Goal: Information Seeking & Learning: Learn about a topic

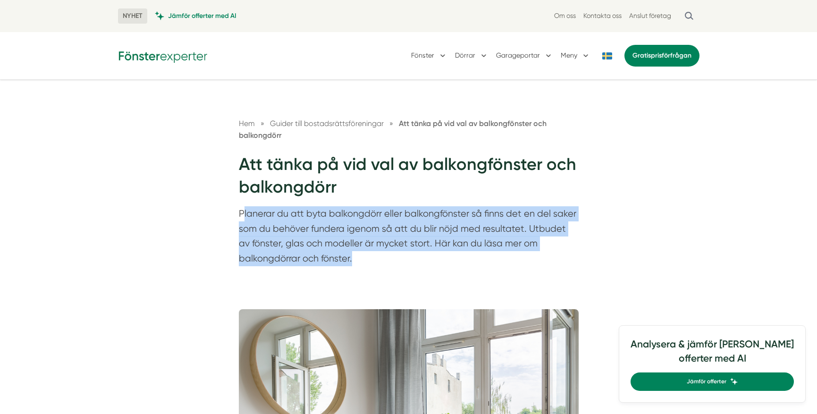
drag, startPoint x: 243, startPoint y: 214, endPoint x: 563, endPoint y: 254, distance: 322.6
click at [564, 254] on p "Planerar du att byta balkongdörr eller balkongfönster så finns det en del saker…" at bounding box center [409, 238] width 340 height 64
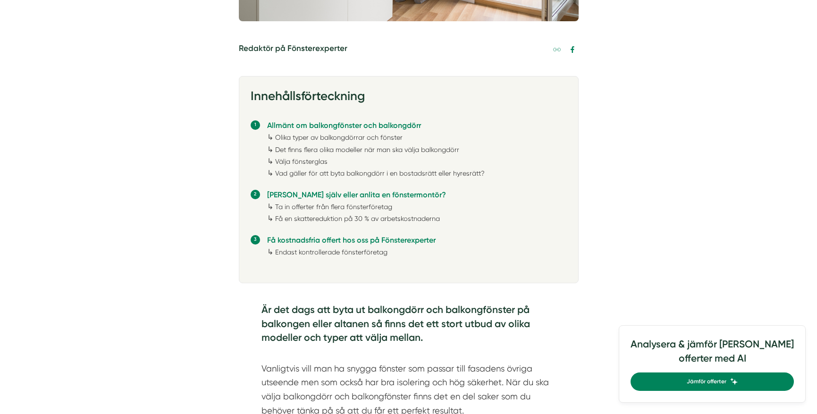
scroll to position [519, 0]
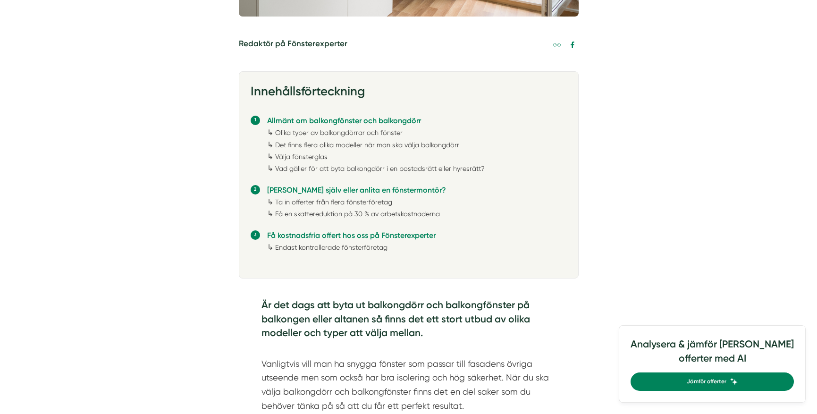
drag, startPoint x: 261, startPoint y: 308, endPoint x: 435, endPoint y: 333, distance: 176.0
click at [435, 333] on h4 "Är det dags att byta ut balkongdörr och balkongfönster på balkongen eller altan…" at bounding box center [409, 320] width 295 height 45
drag, startPoint x: 435, startPoint y: 333, endPoint x: 243, endPoint y: 309, distance: 194.2
click at [243, 309] on div "Är det dags att byta ut balkongdörr och balkongfönster på balkongen eller altan…" at bounding box center [409, 358] width 340 height 149
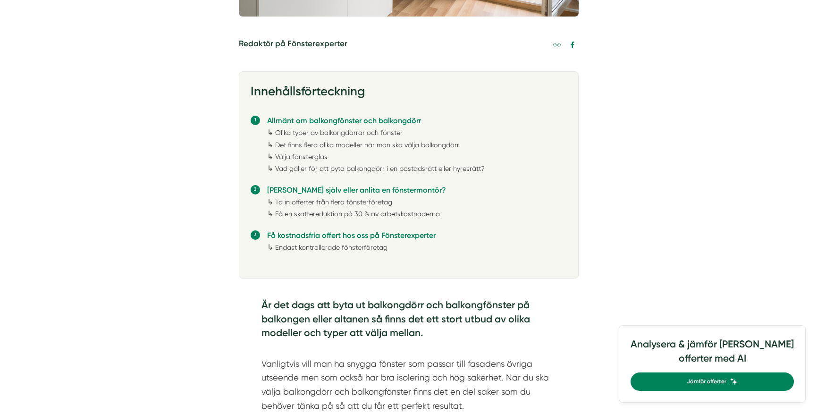
drag, startPoint x: 243, startPoint y: 309, endPoint x: 212, endPoint y: 309, distance: 30.2
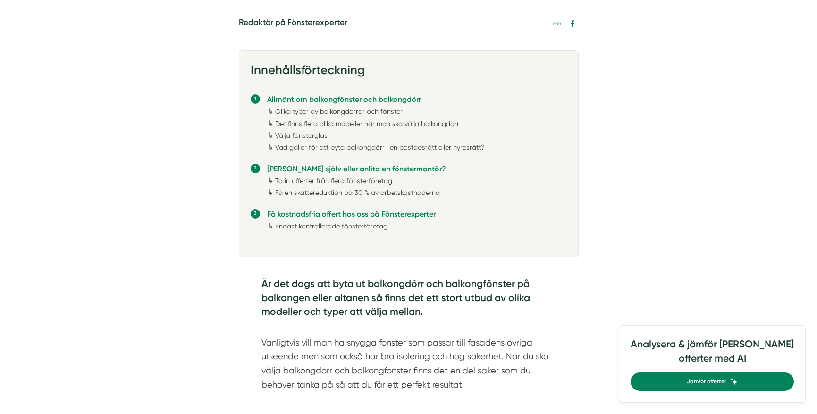
scroll to position [567, 0]
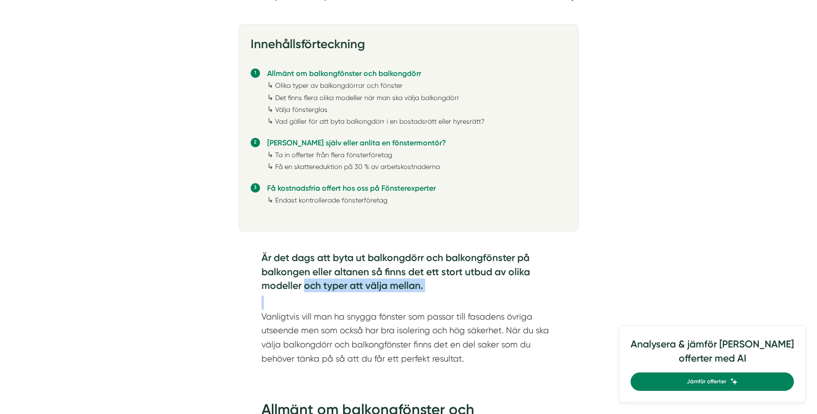
drag, startPoint x: 305, startPoint y: 281, endPoint x: 409, endPoint y: 299, distance: 106.4
click at [409, 299] on div "Är det dags att byta ut balkongdörr och balkongfönster på balkongen eller altan…" at bounding box center [409, 308] width 295 height 115
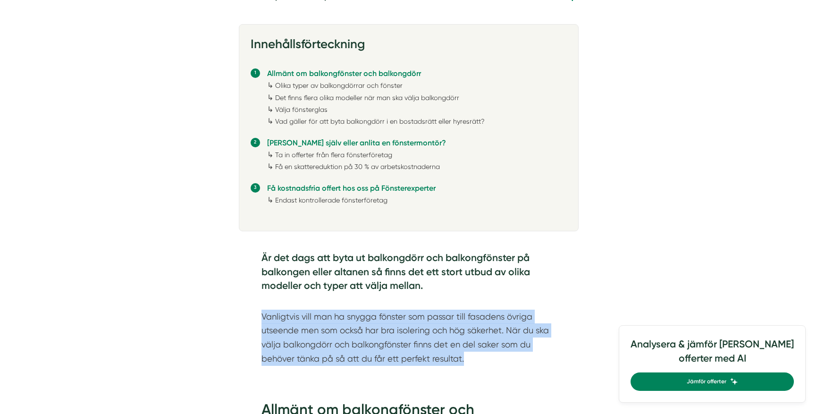
drag, startPoint x: 254, startPoint y: 316, endPoint x: 500, endPoint y: 358, distance: 249.5
click at [500, 358] on div "Är det dags att byta ut balkongdörr och balkongfönster på balkongen eller altan…" at bounding box center [409, 311] width 340 height 149
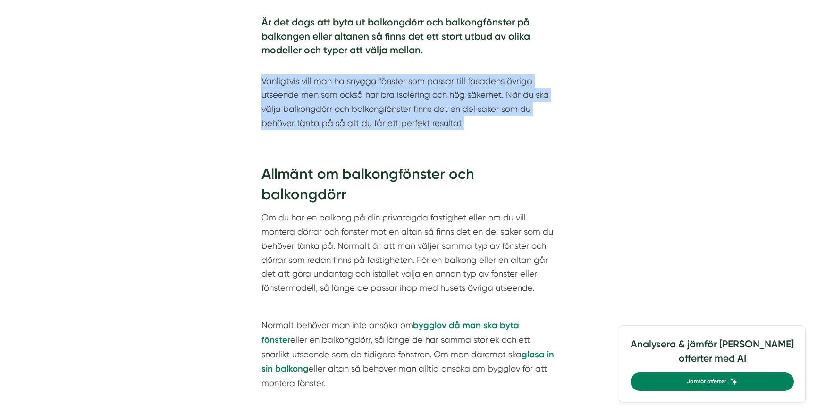
scroll to position [803, 0]
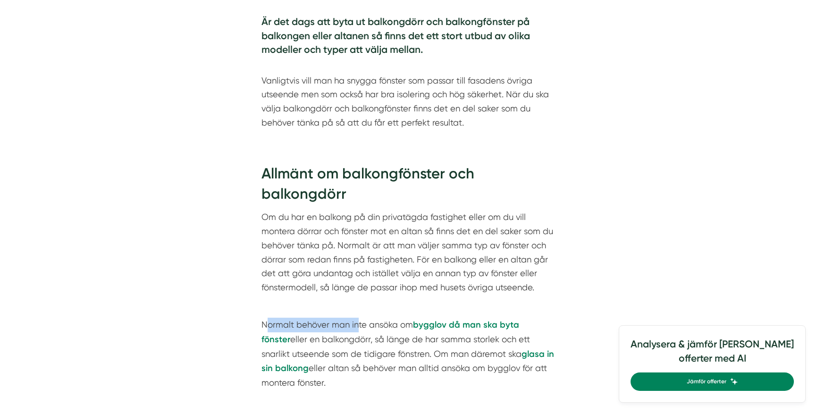
drag, startPoint x: 267, startPoint y: 326, endPoint x: 355, endPoint y: 322, distance: 87.9
click at [355, 322] on p "Normalt behöver man inte ansöka om bygglov då man ska byta fönster eller en bal…" at bounding box center [409, 354] width 295 height 72
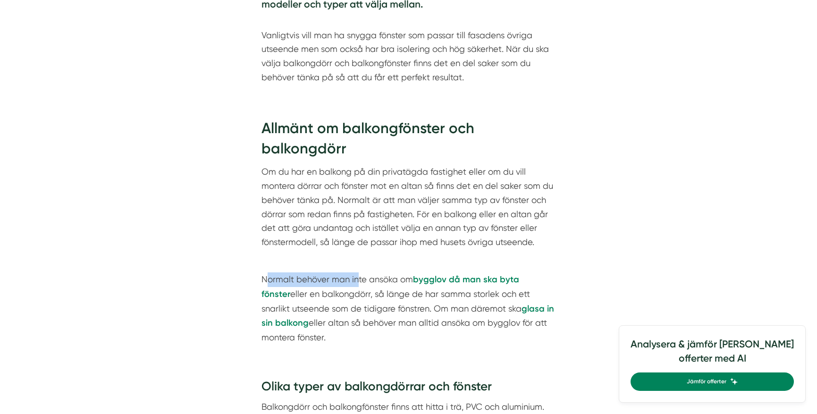
scroll to position [850, 0]
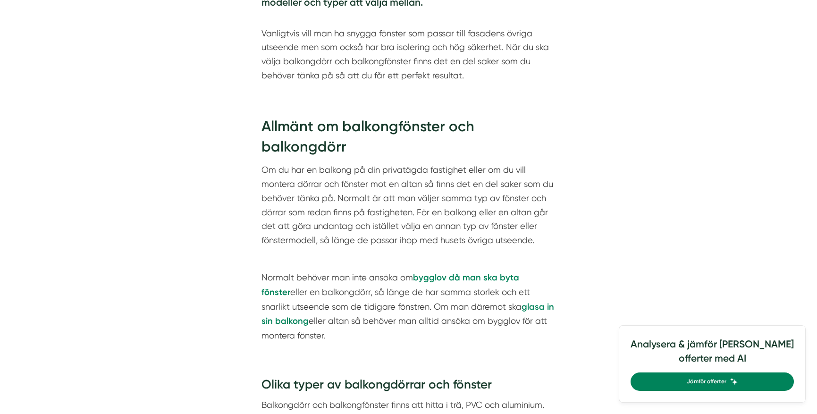
click at [265, 293] on p "Normalt behöver man inte ansöka om bygglov då man ska byta fönster eller en bal…" at bounding box center [409, 307] width 295 height 72
drag, startPoint x: 320, startPoint y: 297, endPoint x: 418, endPoint y: 296, distance: 98.2
click at [418, 296] on p "Normalt behöver man inte ansöka om bygglov då man ska byta fönster eller en bal…" at bounding box center [409, 307] width 295 height 72
drag, startPoint x: 418, startPoint y: 296, endPoint x: 322, endPoint y: 301, distance: 96.5
click at [323, 301] on p "Normalt behöver man inte ansöka om bygglov då man ska byta fönster eller en bal…" at bounding box center [409, 307] width 295 height 72
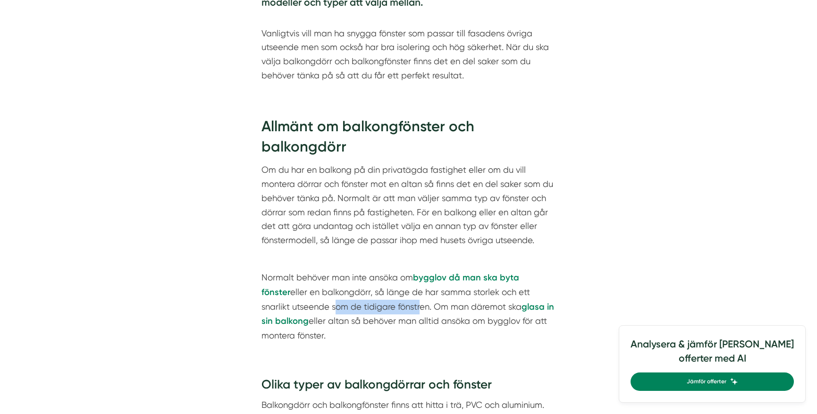
drag, startPoint x: 301, startPoint y: 306, endPoint x: 386, endPoint y: 313, distance: 84.9
click at [386, 313] on p "Normalt behöver man inte ansöka om bygglov då man ska byta fönster eller en bal…" at bounding box center [409, 307] width 295 height 72
drag, startPoint x: 386, startPoint y: 313, endPoint x: 445, endPoint y: 314, distance: 59.0
click at [445, 314] on p "Normalt behöver man inte ansöka om bygglov då man ska byta fönster eller en bal…" at bounding box center [409, 307] width 295 height 72
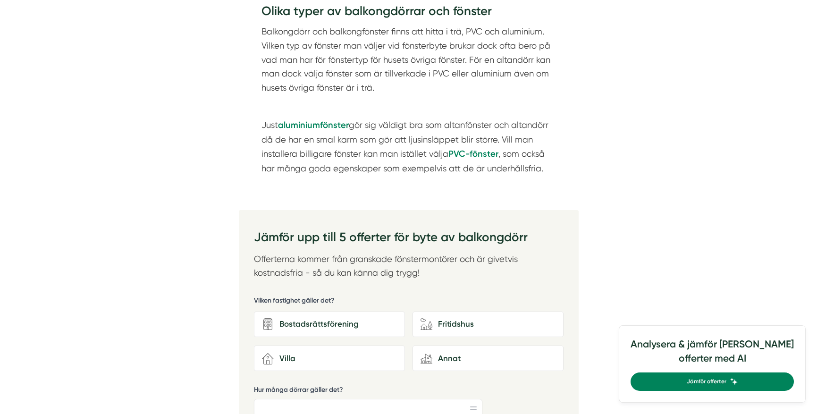
scroll to position [1228, 0]
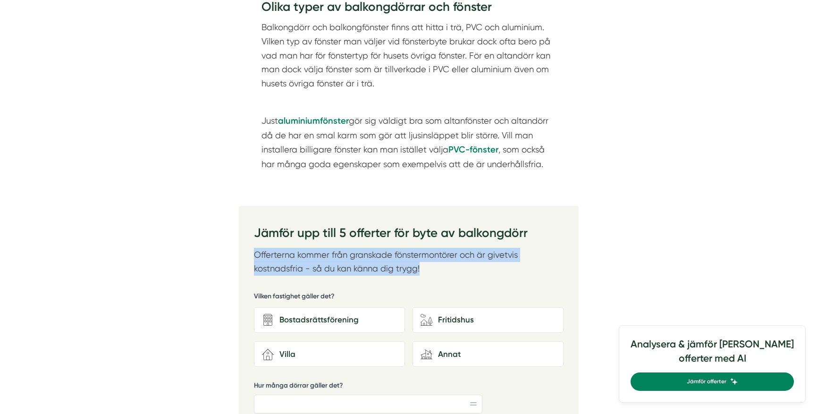
drag, startPoint x: 255, startPoint y: 255, endPoint x: 428, endPoint y: 270, distance: 173.4
click at [428, 270] on p "Offerterna kommer från granskade fönstermontörer och är givetvis kostnadsfria -…" at bounding box center [409, 262] width 310 height 28
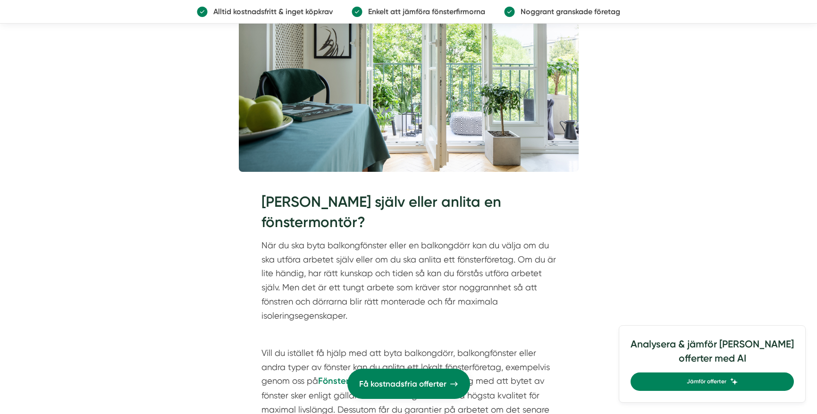
scroll to position [3211, 0]
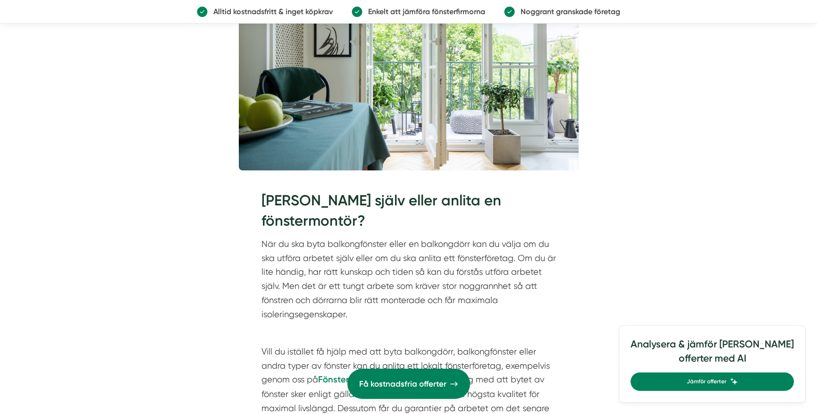
drag, startPoint x: 303, startPoint y: 204, endPoint x: 483, endPoint y: 215, distance: 179.8
click at [483, 215] on h2 "[PERSON_NAME] själv eller anlita en fönstermontör?" at bounding box center [409, 213] width 295 height 47
drag, startPoint x: 483, startPoint y: 215, endPoint x: 334, endPoint y: 248, distance: 152.4
click at [380, 246] on p "När du ska byta balkongfönster eller en balkongdörr kan du välja om du ska utfö…" at bounding box center [409, 279] width 295 height 84
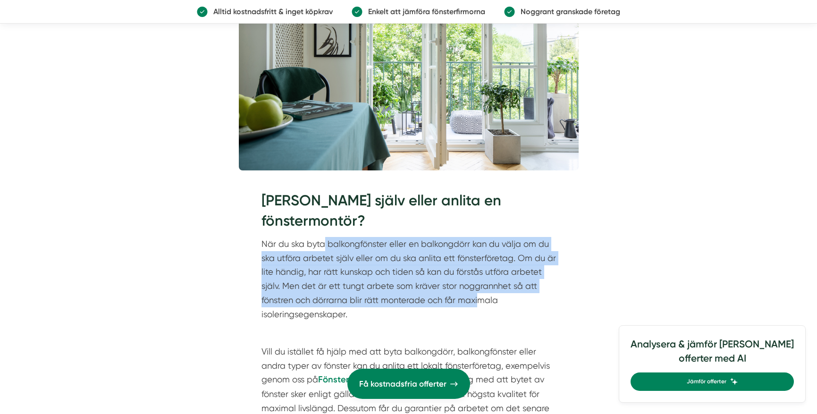
drag, startPoint x: 325, startPoint y: 248, endPoint x: 477, endPoint y: 295, distance: 159.2
click at [477, 295] on p "När du ska byta balkongfönster eller en balkongdörr kan du välja om du ska utfö…" at bounding box center [409, 279] width 295 height 84
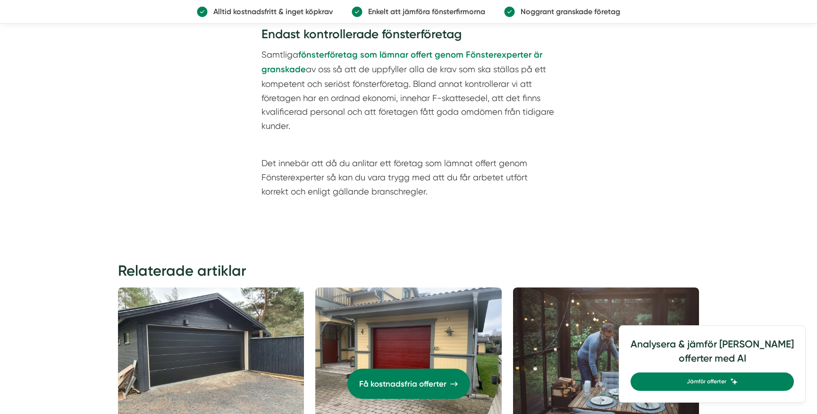
scroll to position [4297, 0]
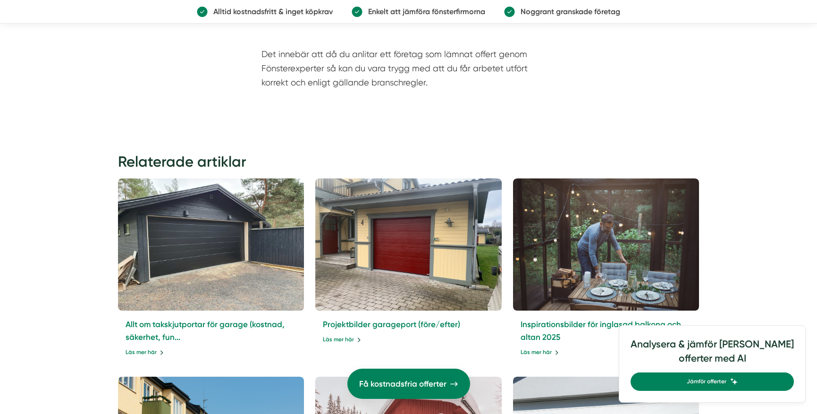
drag, startPoint x: 268, startPoint y: 214, endPoint x: 250, endPoint y: 213, distance: 18.4
